Goal: Information Seeking & Learning: Understand process/instructions

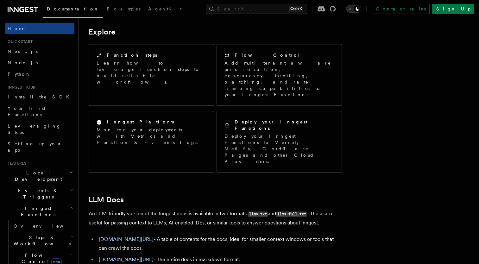
scroll to position [543, 0]
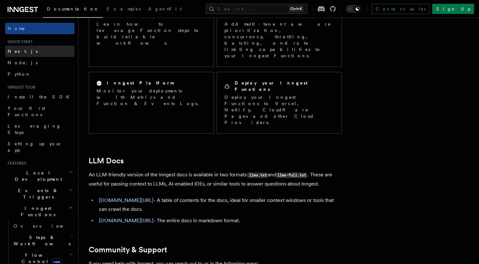
click at [38, 50] on link "Next.js" at bounding box center [39, 51] width 69 height 11
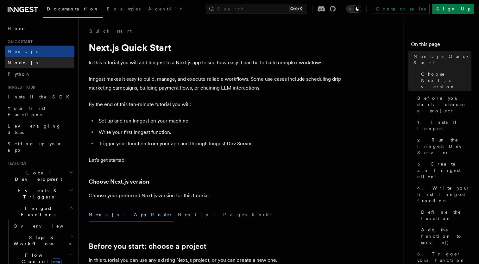
click at [32, 60] on link "Node.js" at bounding box center [39, 62] width 69 height 11
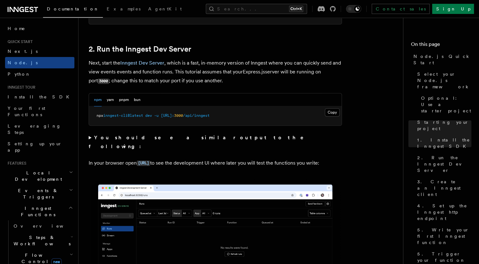
scroll to position [445, 0]
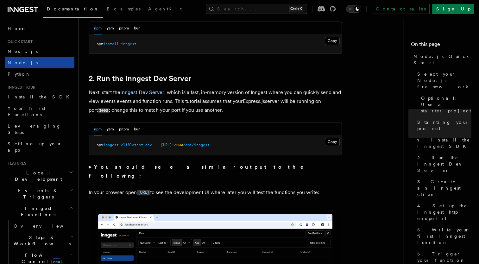
click at [34, 58] on link "Node.js" at bounding box center [39, 62] width 69 height 11
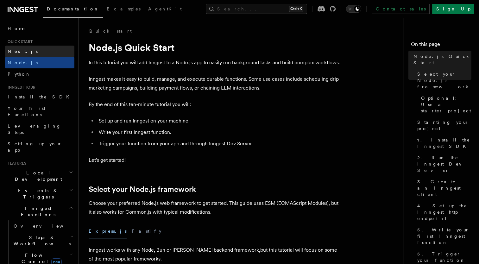
click at [35, 52] on link "Next.js" at bounding box center [39, 51] width 69 height 11
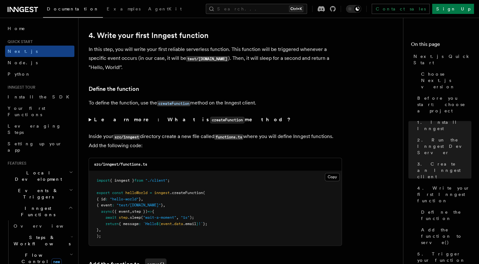
scroll to position [1016, 0]
click at [335, 182] on pre "import { inngest } from "./client" ; export const helloWorld = inngest .createF…" at bounding box center [215, 207] width 252 height 74
click at [335, 178] on button "Copy Copied" at bounding box center [332, 176] width 15 height 8
